Goal: Task Accomplishment & Management: Manage account settings

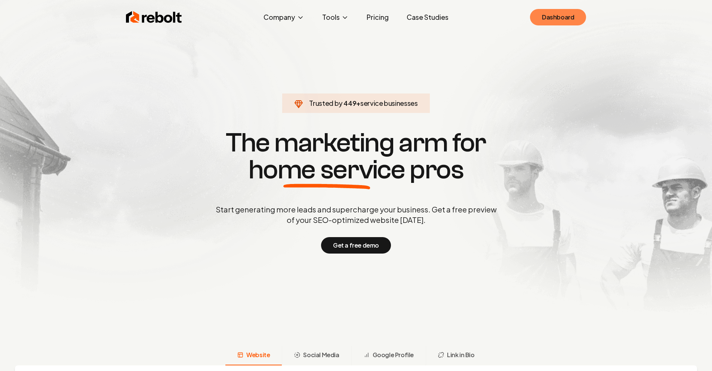
click at [549, 16] on link "Dashboard" at bounding box center [558, 17] width 56 height 16
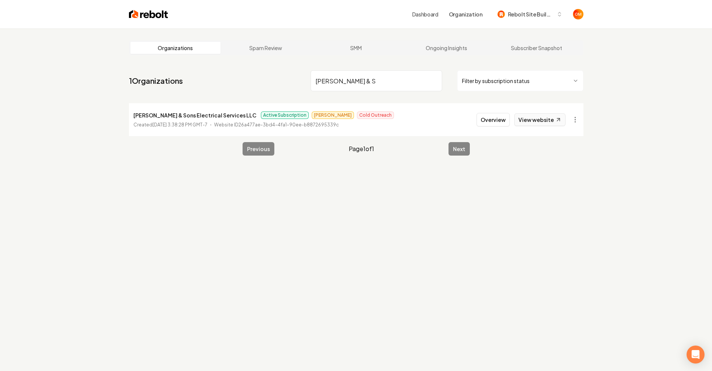
type input "Smith & S"
click at [537, 121] on link "View website" at bounding box center [539, 119] width 51 height 13
click at [491, 118] on button "Overview" at bounding box center [493, 119] width 33 height 13
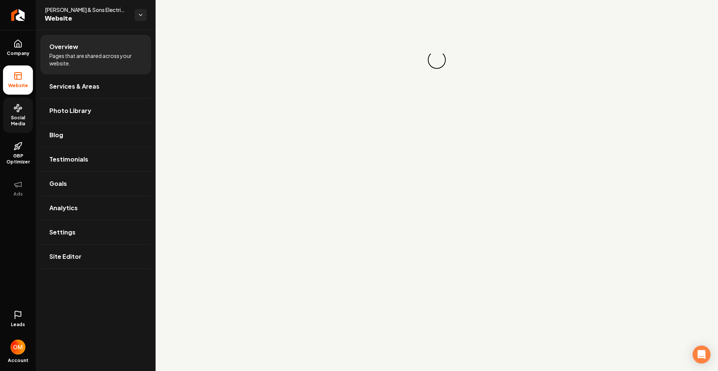
click at [3, 111] on link "Social Media" at bounding box center [18, 115] width 30 height 35
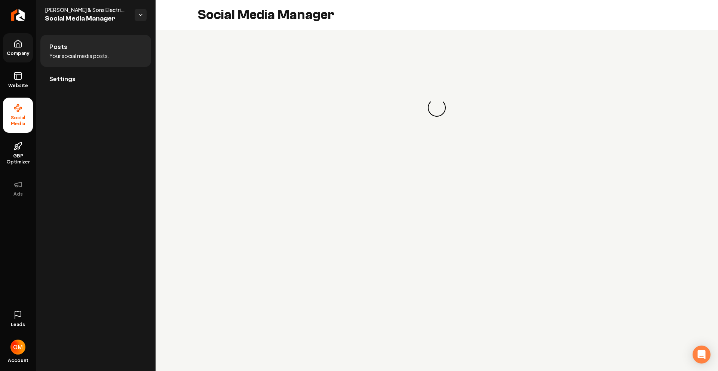
click at [16, 52] on span "Company" at bounding box center [18, 53] width 29 height 6
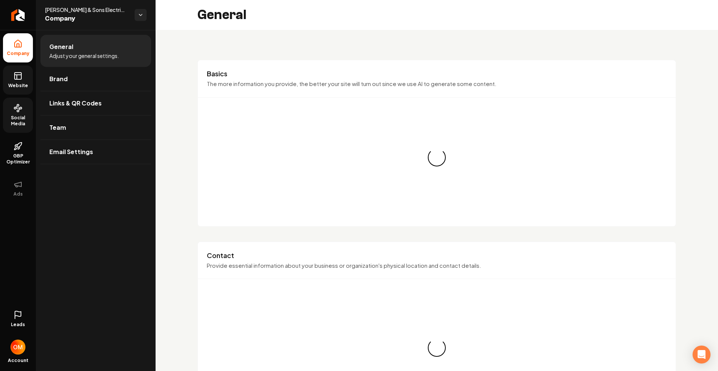
click at [19, 73] on icon at bounding box center [17, 75] width 9 height 9
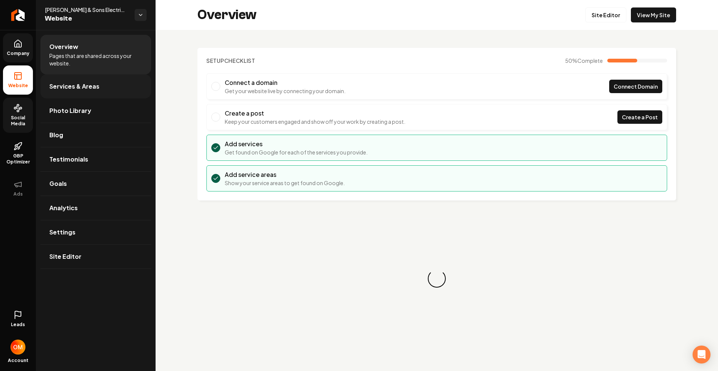
click at [91, 90] on span "Services & Areas" at bounding box center [74, 86] width 50 height 9
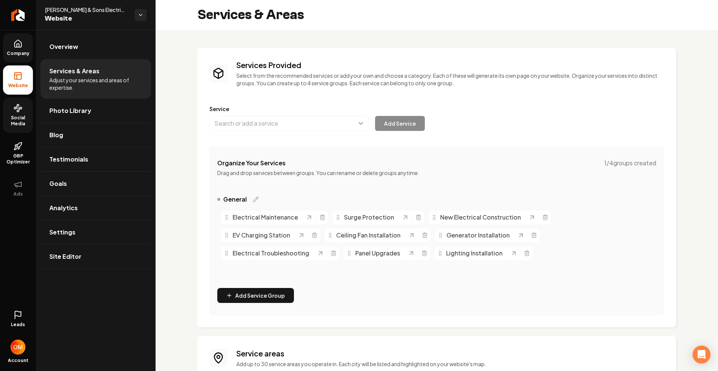
click at [9, 58] on link "Company" at bounding box center [18, 47] width 30 height 29
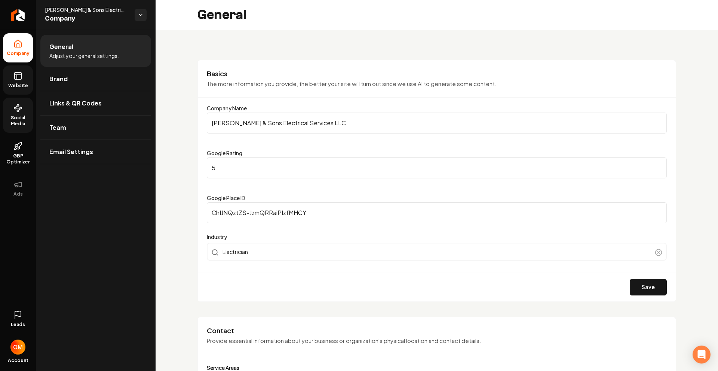
click at [22, 84] on span "Website" at bounding box center [18, 86] width 26 height 6
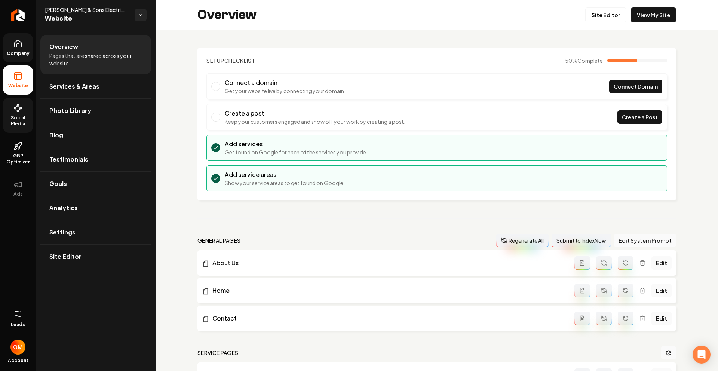
click at [24, 58] on link "Company" at bounding box center [18, 47] width 30 height 29
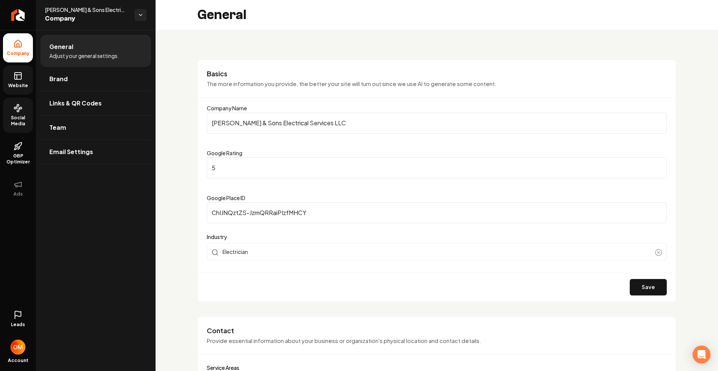
click at [18, 118] on span "Social Media" at bounding box center [18, 121] width 30 height 12
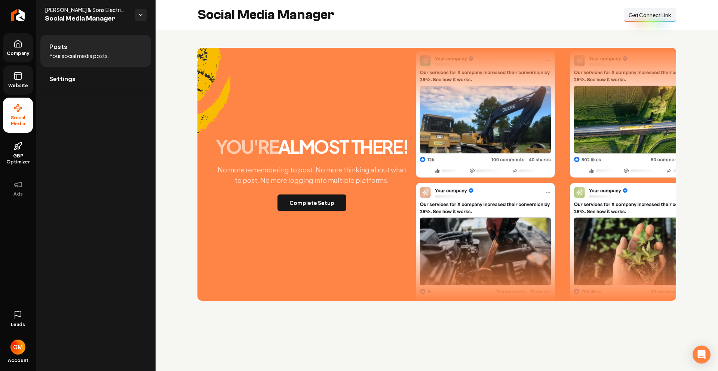
click at [19, 86] on span "Website" at bounding box center [18, 86] width 26 height 6
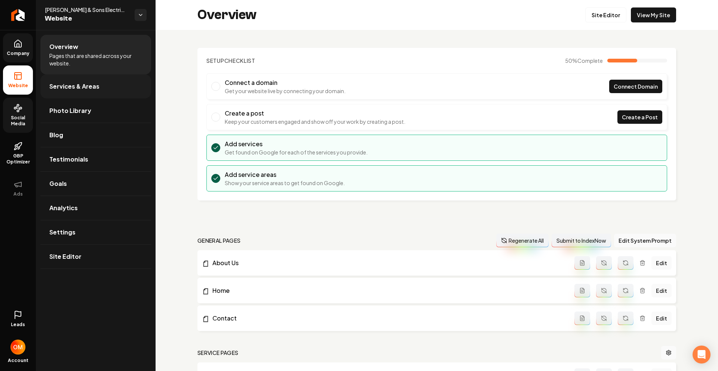
click at [83, 87] on span "Services & Areas" at bounding box center [74, 86] width 50 height 9
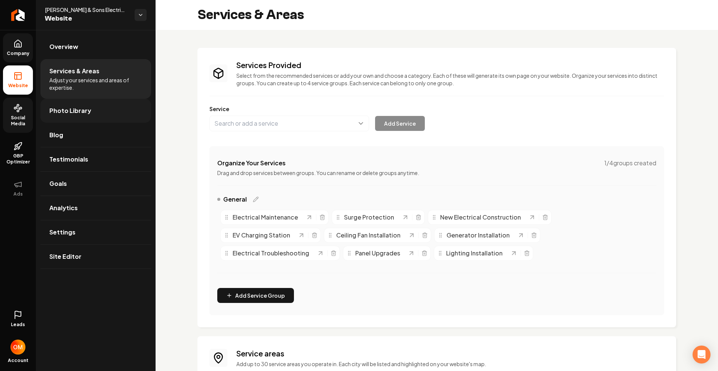
click at [79, 110] on span "Photo Library" at bounding box center [70, 110] width 42 height 9
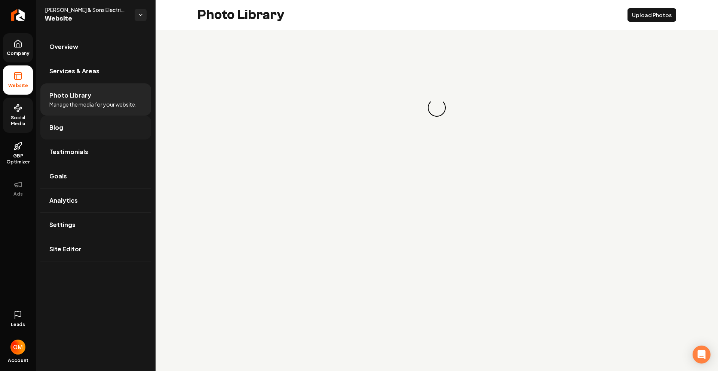
click at [73, 126] on link "Blog" at bounding box center [95, 127] width 111 height 24
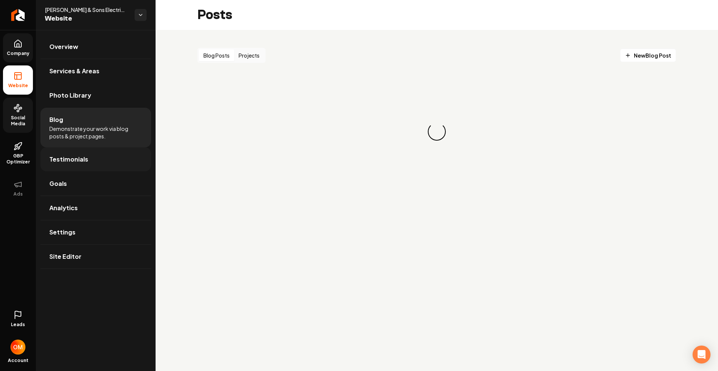
click at [77, 160] on span "Testimonials" at bounding box center [68, 159] width 39 height 9
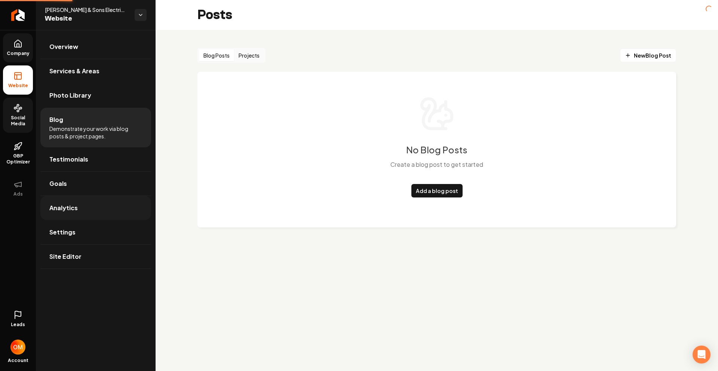
click at [72, 211] on span "Analytics" at bounding box center [63, 207] width 28 height 9
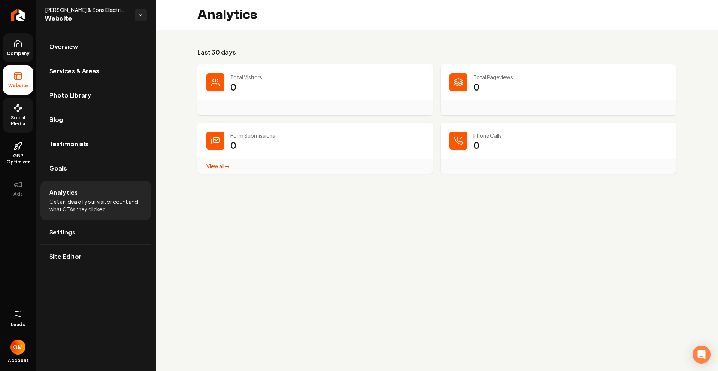
click at [20, 318] on icon at bounding box center [17, 314] width 9 height 9
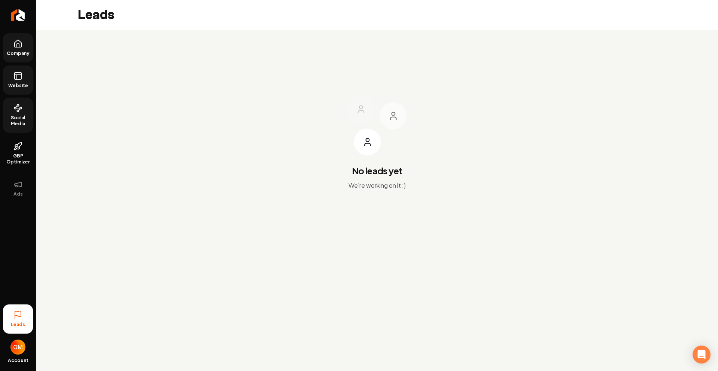
click at [15, 115] on span "Social Media" at bounding box center [18, 121] width 30 height 12
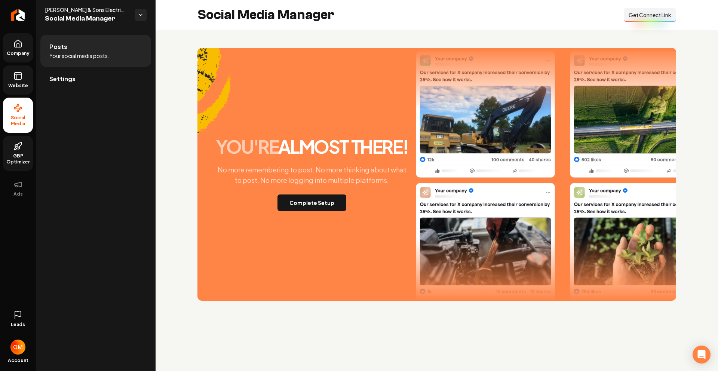
click at [21, 149] on icon at bounding box center [17, 146] width 9 height 9
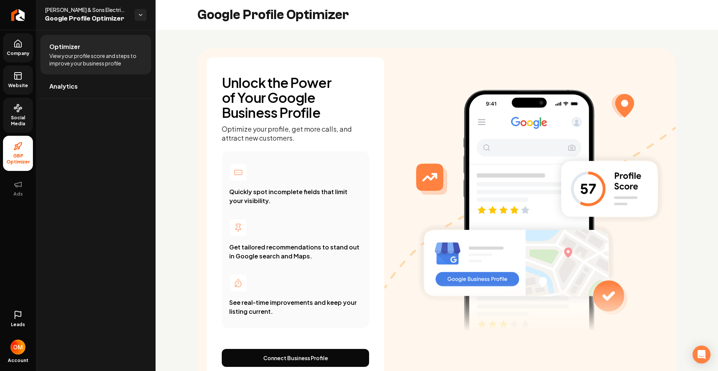
click at [21, 319] on icon at bounding box center [17, 314] width 9 height 9
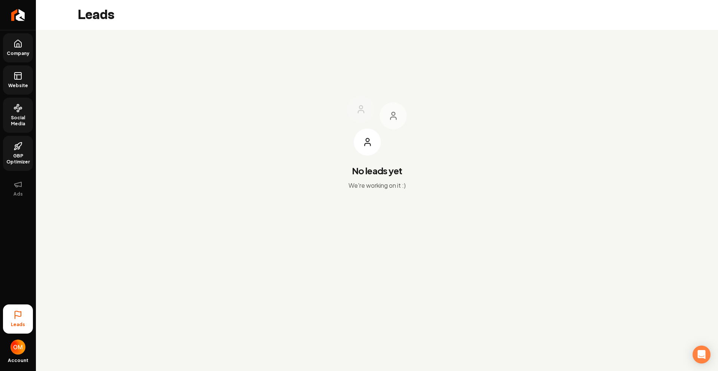
click at [21, 50] on span "Company" at bounding box center [18, 53] width 29 height 6
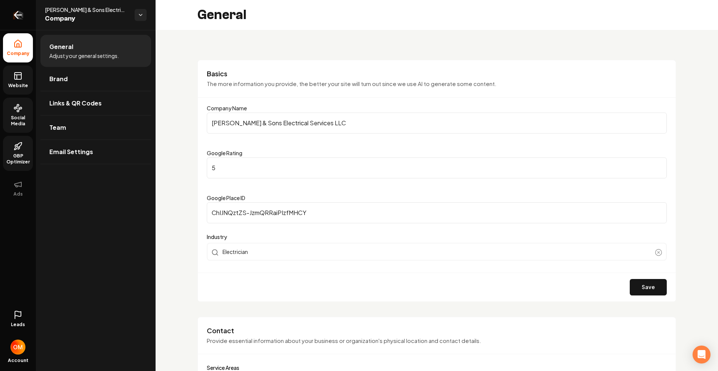
click at [22, 13] on icon "Return to dashboard" at bounding box center [18, 15] width 12 height 12
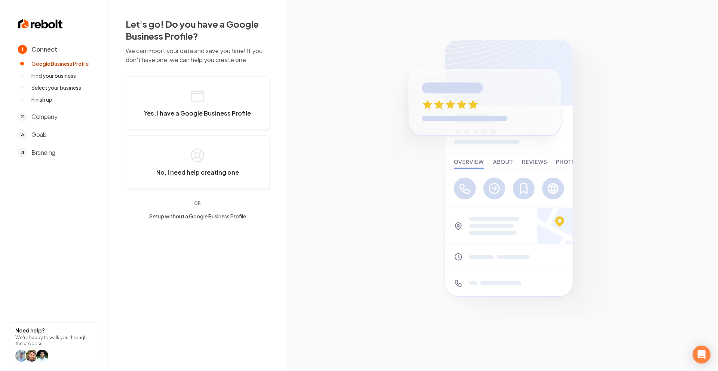
click at [27, 19] on img at bounding box center [40, 24] width 45 height 12
click at [27, 22] on img at bounding box center [40, 24] width 45 height 12
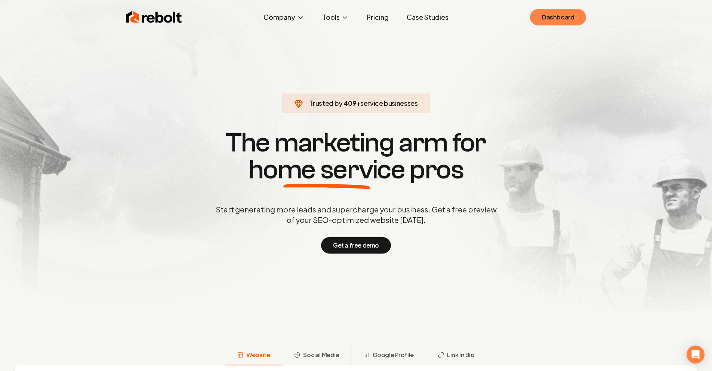
click at [546, 19] on link "Dashboard" at bounding box center [558, 17] width 56 height 16
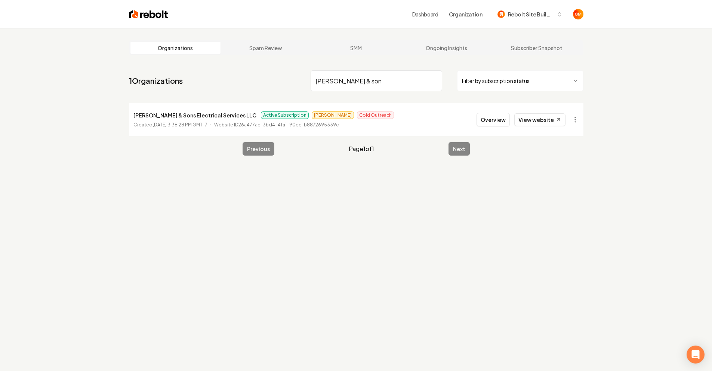
type input "[PERSON_NAME] & son"
drag, startPoint x: 608, startPoint y: 81, endPoint x: 565, endPoint y: 101, distance: 47.3
click at [608, 81] on div "Organizations Spam Review SMM Ongoing Insights Subscriber Snapshot 1 Organizati…" at bounding box center [356, 213] width 712 height 371
drag, startPoint x: 385, startPoint y: 78, endPoint x: 422, endPoint y: 80, distance: 37.4
click at [385, 78] on input "[PERSON_NAME] & son" at bounding box center [377, 80] width 132 height 21
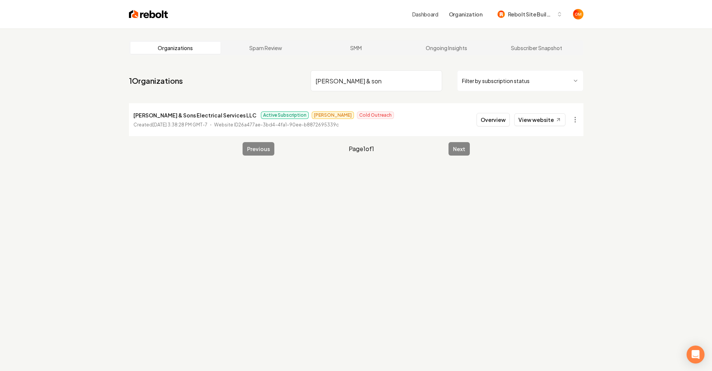
click at [428, 80] on input "[PERSON_NAME] & son" at bounding box center [377, 80] width 132 height 21
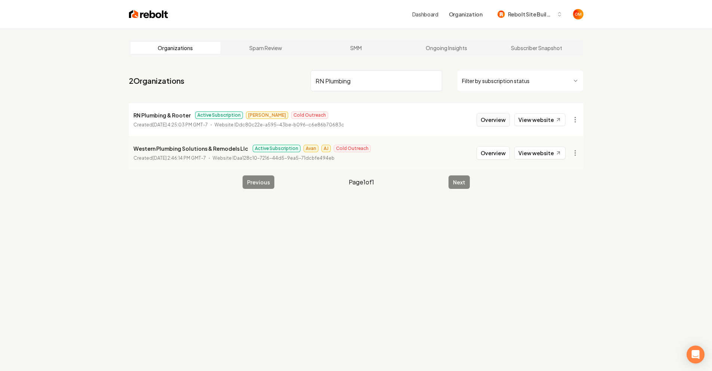
type input "RN Plumbing"
click at [496, 121] on button "Overview" at bounding box center [493, 119] width 33 height 13
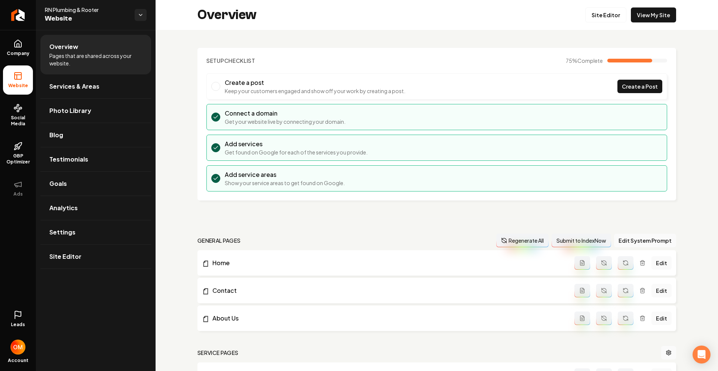
click at [21, 314] on icon at bounding box center [18, 313] width 6 height 5
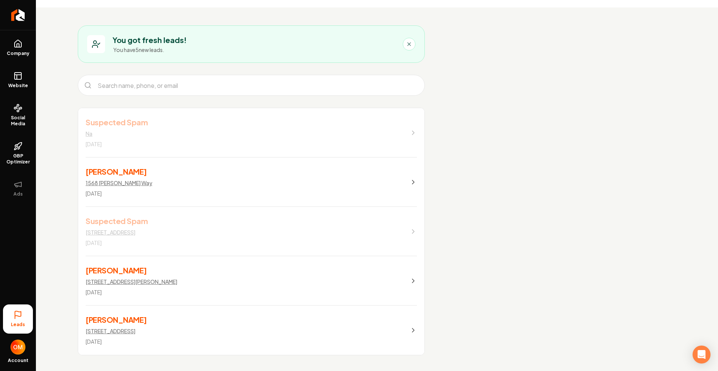
scroll to position [25, 0]
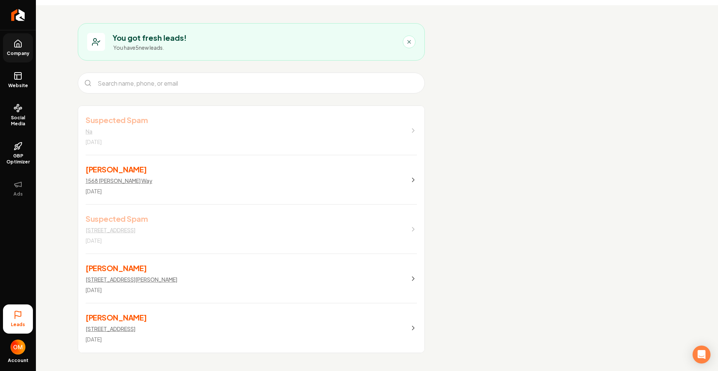
click at [17, 39] on icon at bounding box center [17, 43] width 9 height 9
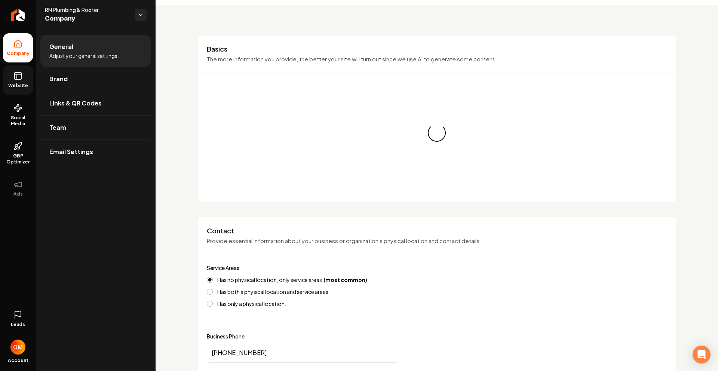
click at [13, 80] on icon at bounding box center [17, 75] width 9 height 9
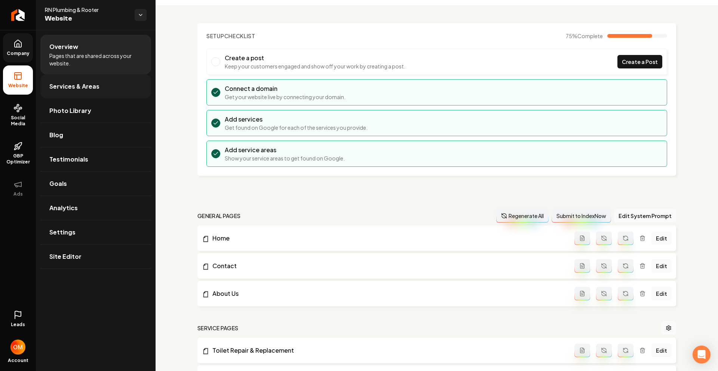
click at [80, 81] on link "Services & Areas" at bounding box center [95, 86] width 111 height 24
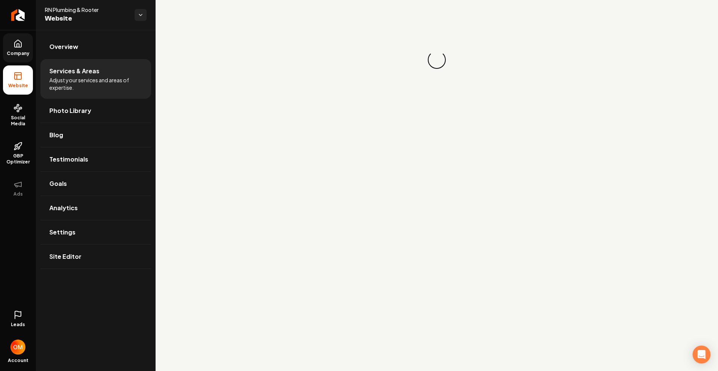
drag, startPoint x: 22, startPoint y: 80, endPoint x: 26, endPoint y: 78, distance: 4.3
click at [22, 80] on li "Website" at bounding box center [18, 79] width 30 height 29
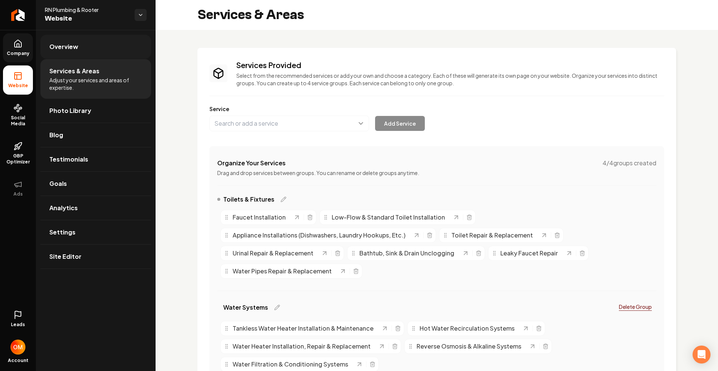
click at [75, 47] on span "Overview" at bounding box center [63, 46] width 29 height 9
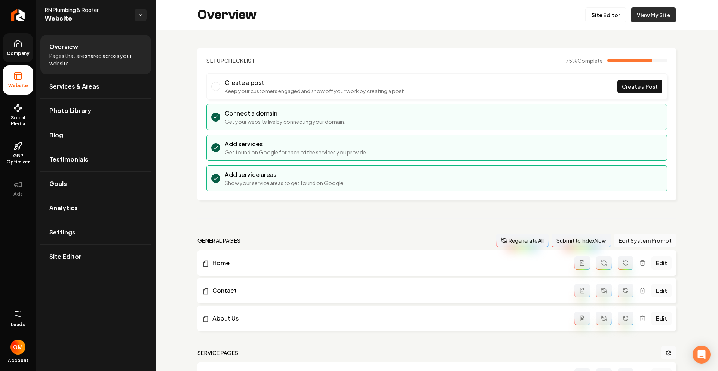
click at [638, 15] on link "View My Site" at bounding box center [653, 14] width 45 height 15
click at [16, 117] on span "Social Media" at bounding box center [18, 121] width 30 height 12
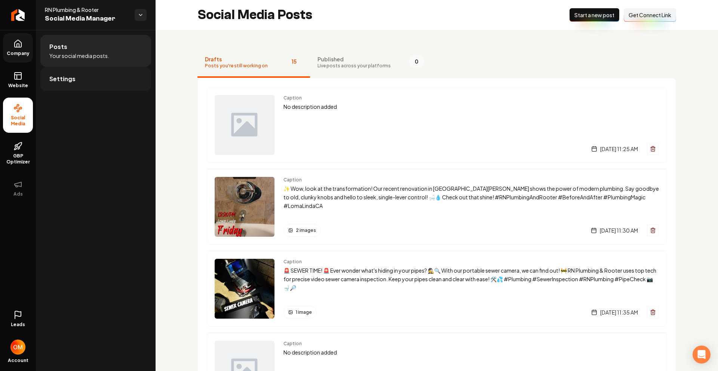
click at [65, 72] on link "Settings" at bounding box center [95, 79] width 111 height 24
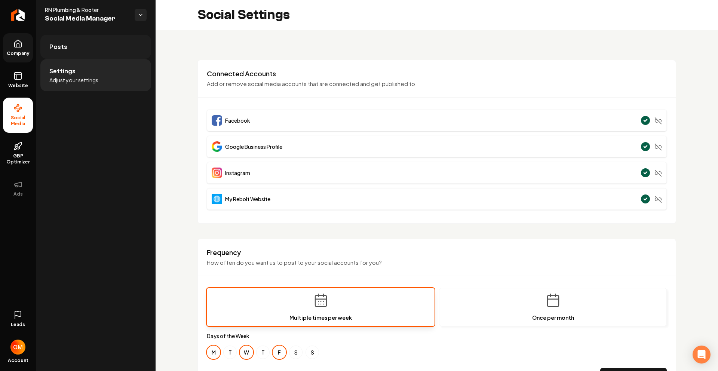
click at [79, 46] on link "Posts" at bounding box center [95, 47] width 111 height 24
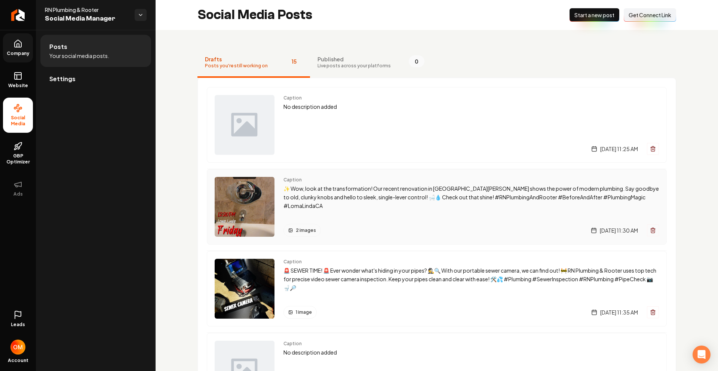
click at [386, 197] on p "✨ Wow, look at the transformation! Our recent renovation in [GEOGRAPHIC_DATA][P…" at bounding box center [470, 196] width 375 height 25
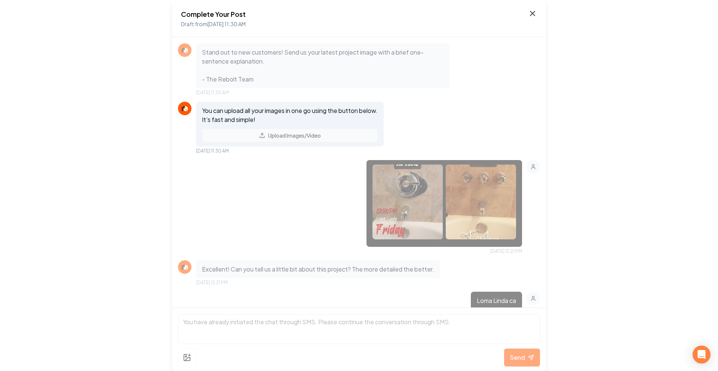
click at [532, 11] on icon at bounding box center [532, 13] width 9 height 9
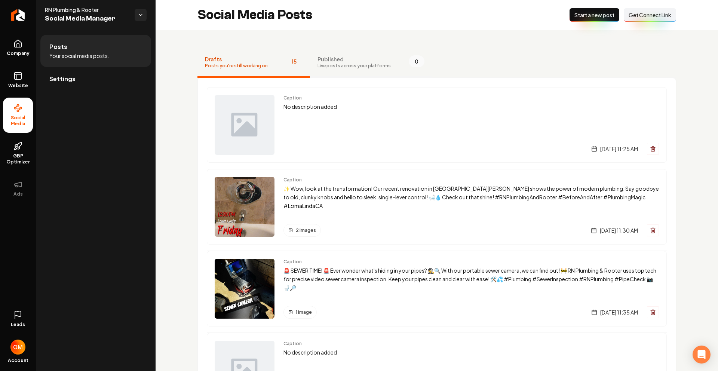
click at [357, 64] on span "Live posts across your platforms" at bounding box center [353, 66] width 73 height 6
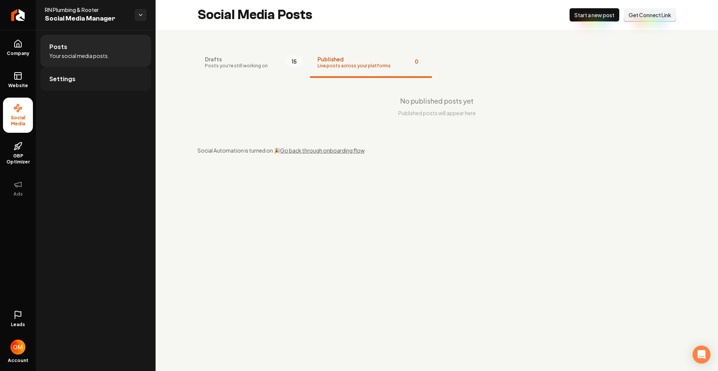
click at [95, 75] on link "Settings" at bounding box center [95, 79] width 111 height 24
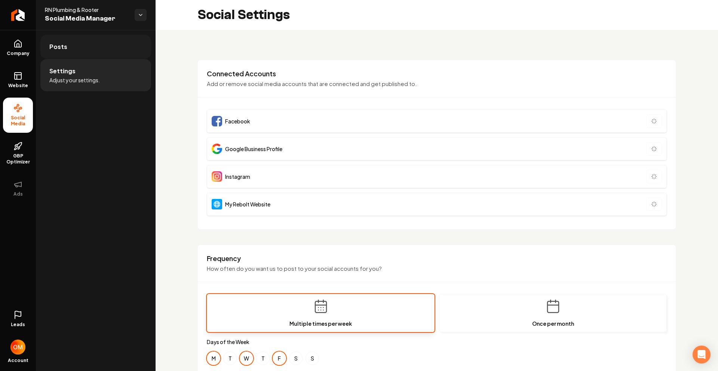
click at [85, 58] on link "Posts" at bounding box center [95, 47] width 111 height 24
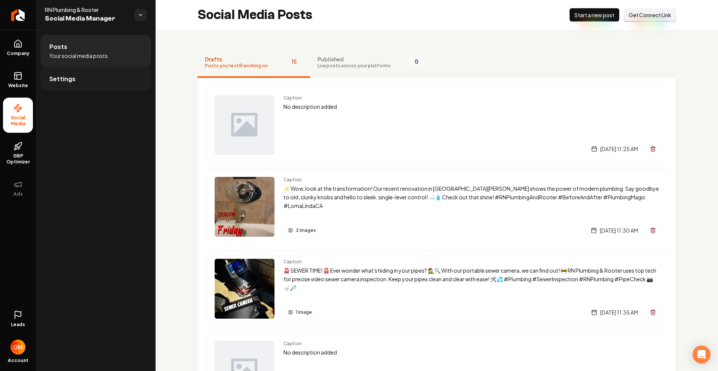
click at [86, 80] on link "Settings" at bounding box center [95, 79] width 111 height 24
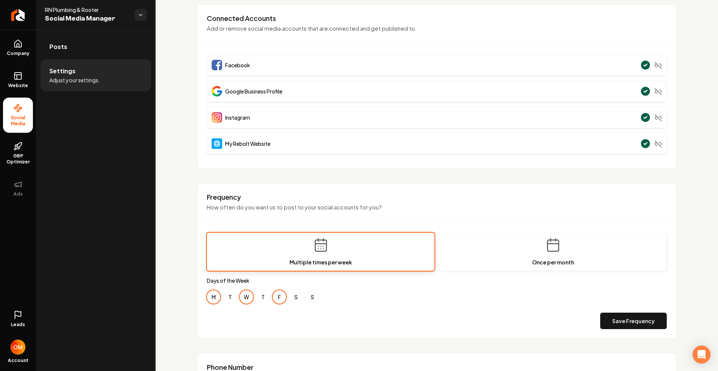
scroll to position [158, 0]
